Goal: Information Seeking & Learning: Stay updated

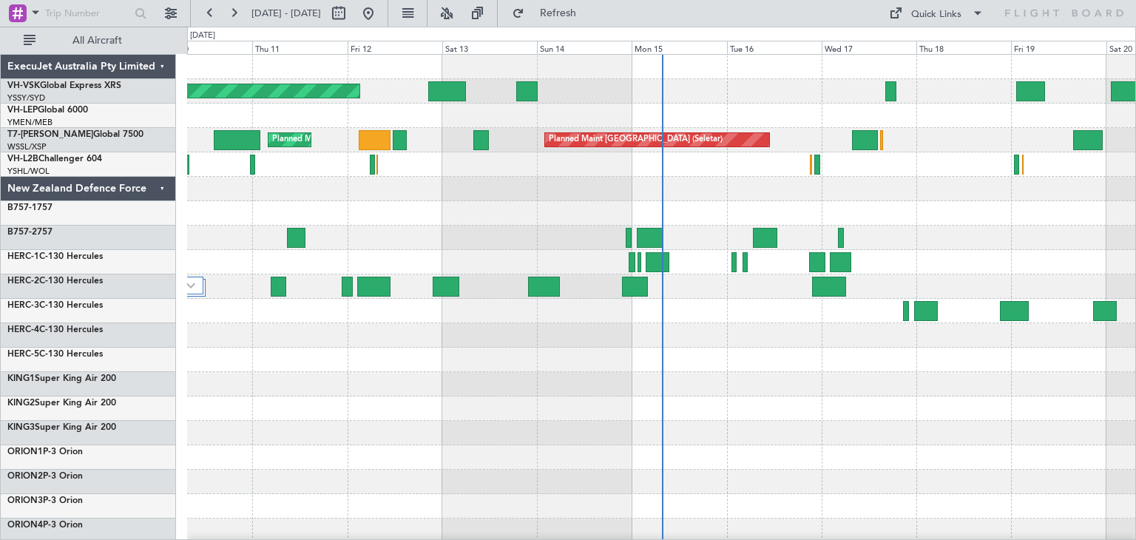
click at [163, 67] on div "ExecuJet Australia Pty Limited" at bounding box center [88, 67] width 175 height 24
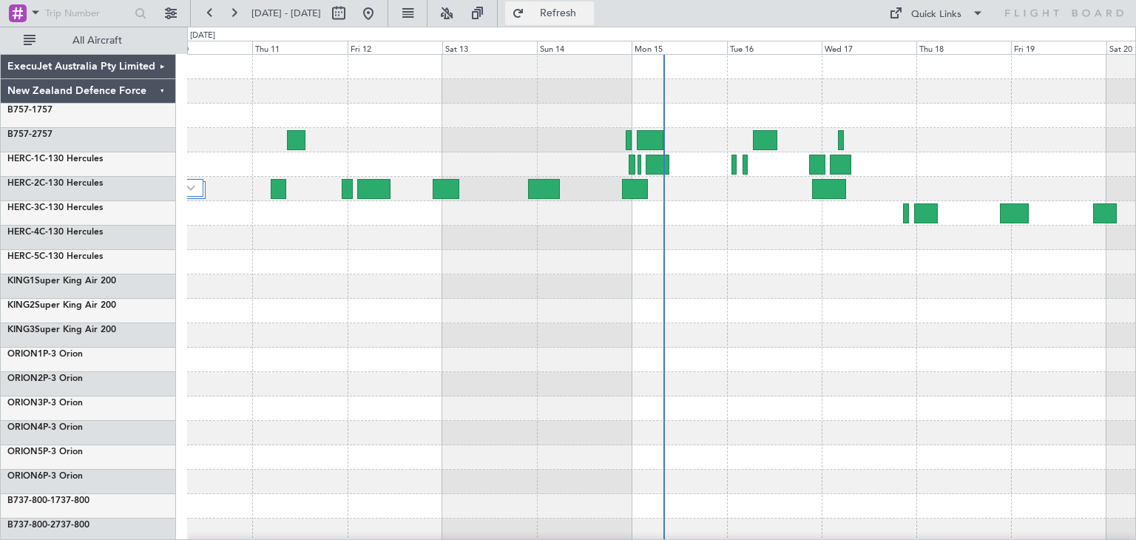
click at [589, 14] on span "Refresh" at bounding box center [558, 13] width 62 height 10
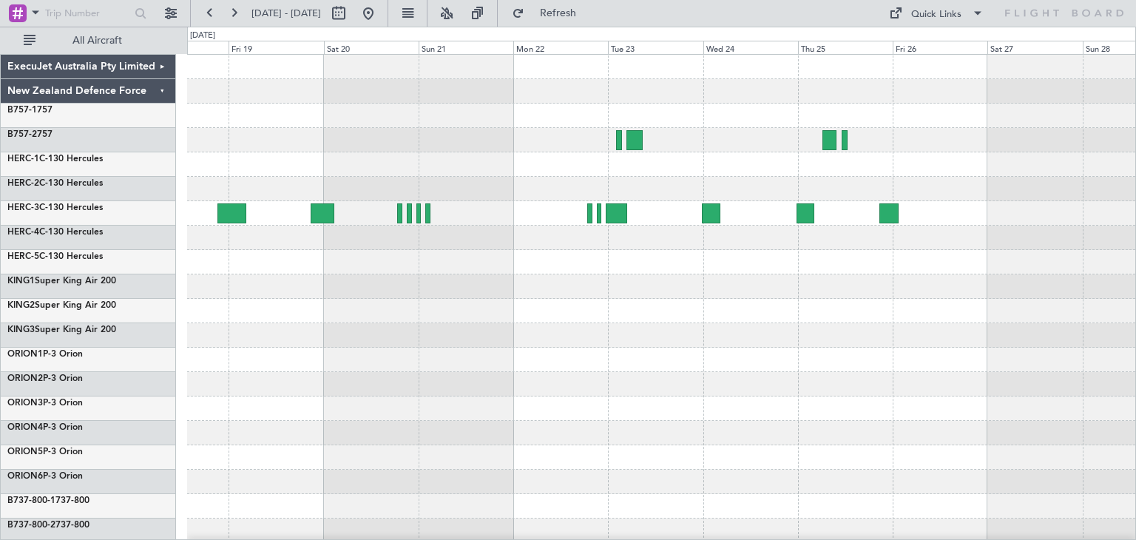
click at [157, 390] on div "ExecuJet Australia Pty Limited New Zealand Defence Force B757-1 757 B757-2 757 …" at bounding box center [568, 283] width 1136 height 513
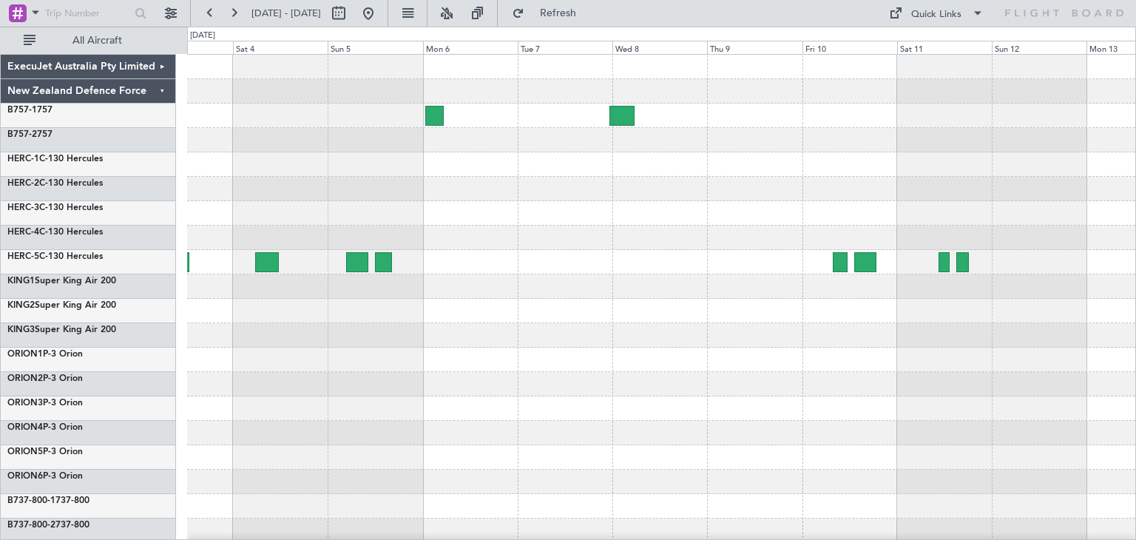
click at [325, 379] on div at bounding box center [661, 360] width 948 height 610
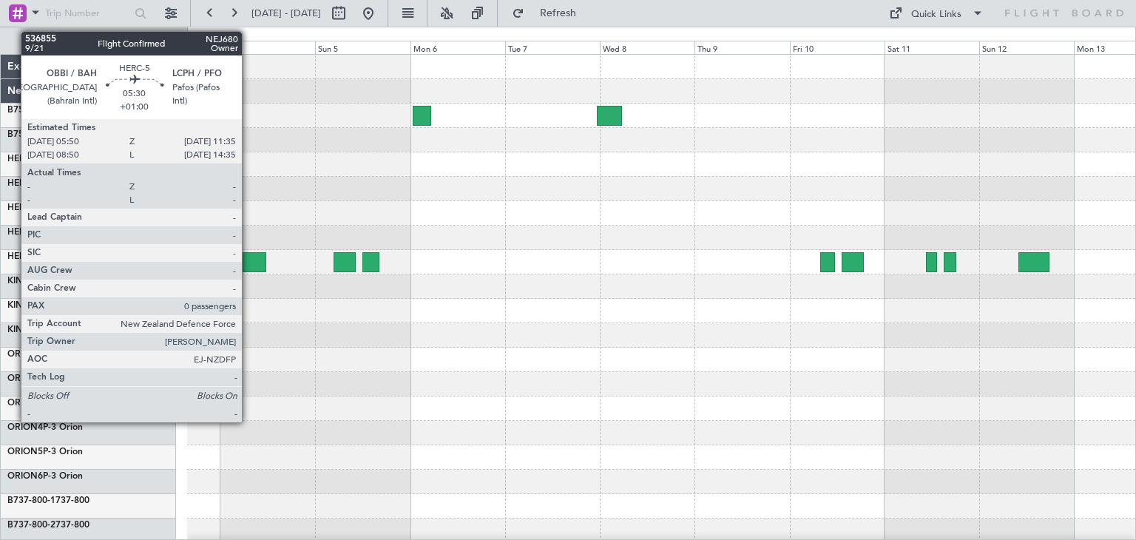
click at [248, 255] on div at bounding box center [254, 262] width 23 height 20
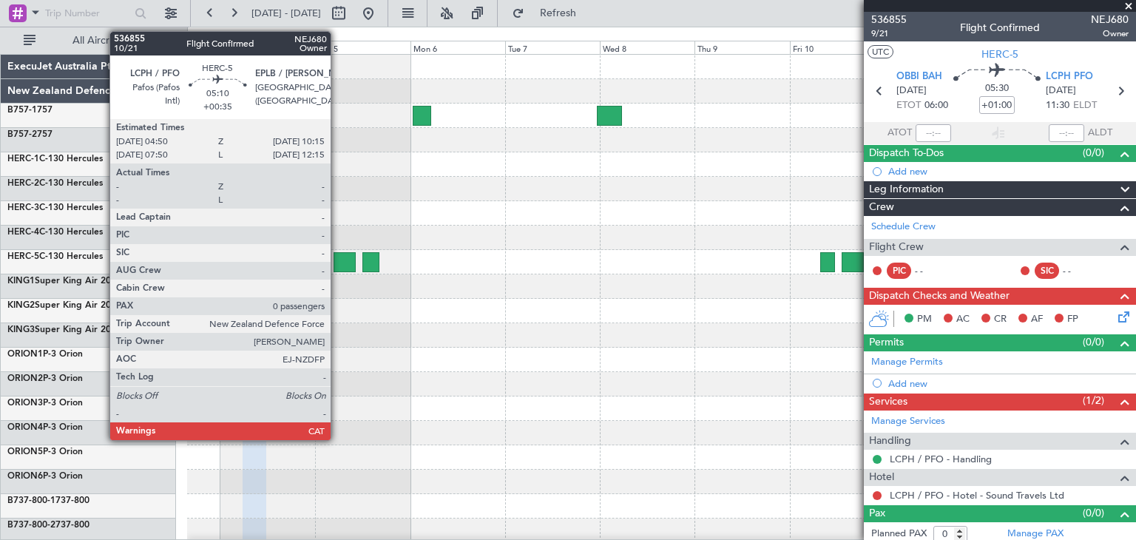
click at [337, 260] on div at bounding box center [344, 262] width 21 height 20
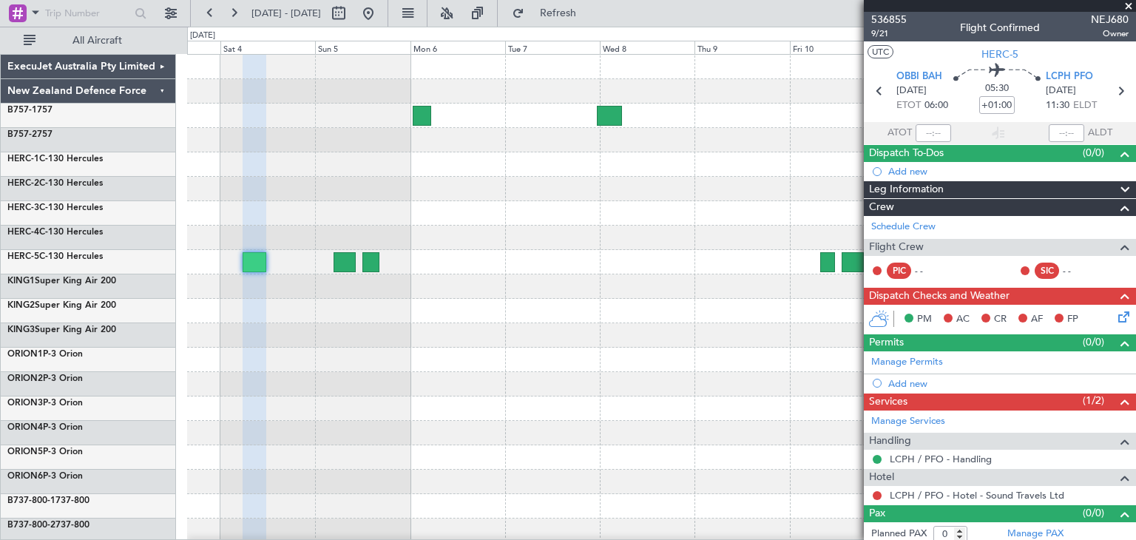
click at [1128, 5] on span at bounding box center [1128, 6] width 15 height 13
